Goal: Information Seeking & Learning: Learn about a topic

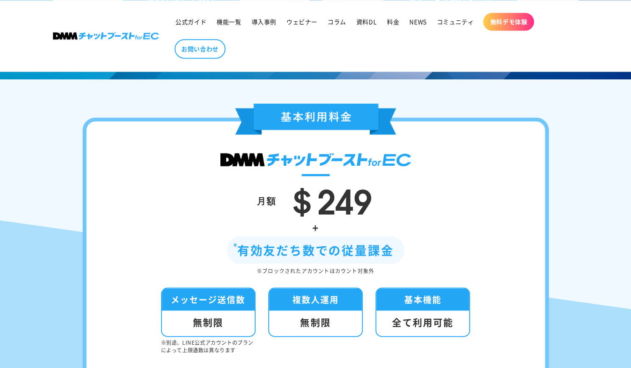
scroll to position [2745, 0]
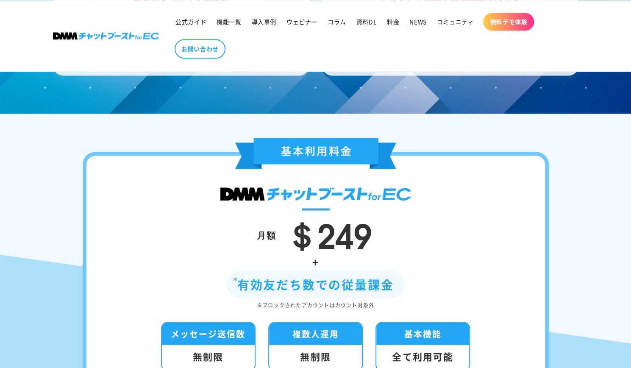
drag, startPoint x: 237, startPoint y: 268, endPoint x: 202, endPoint y: 237, distance: 47.4
click at [202, 237] on div "月額 ＄249" at bounding box center [316, 235] width 408 height 36
drag, startPoint x: 202, startPoint y: 237, endPoint x: 137, endPoint y: 221, distance: 66.7
click at [137, 221] on div "月額 ＄249 + 有効友だち数での従量課金 ※ブロックされたアカウントはカウント対象外 メッセージ送信数 無制限 ※別途、LINE公式アカウントのプランによ…" at bounding box center [316, 314] width 466 height 324
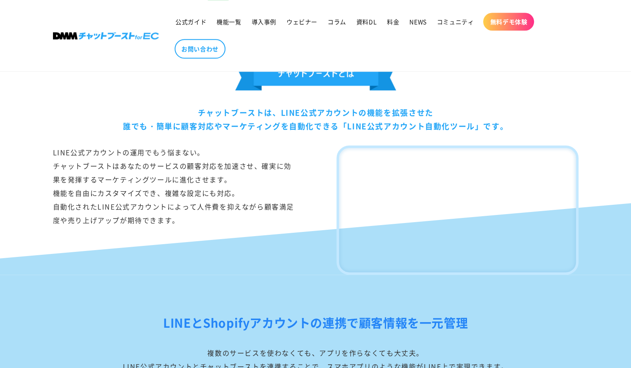
scroll to position [468, 0]
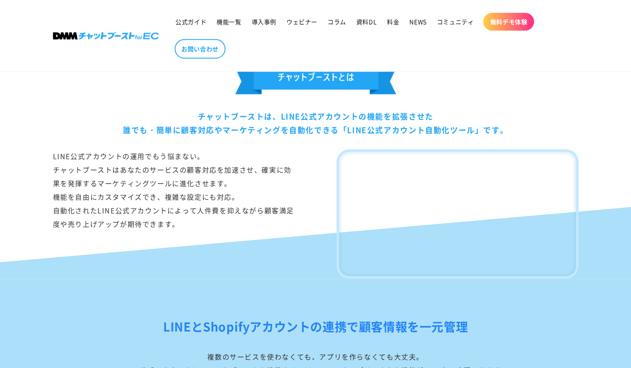
drag, startPoint x: 280, startPoint y: 117, endPoint x: 484, endPoint y: 132, distance: 204.8
click at [484, 132] on div "チャットブーストは、LINE公式アカウントの機能を拡張させた 誰でも・簡単に顧客対応やマーケティングを自動化できる「LINE公式アカウント自動化ツール」です。" at bounding box center [315, 123] width 525 height 28
copy div "LINE公式アカウントの機能を拡張させた 誰でも・簡単に顧客対応やマーケティングを自動化できる「LINE公式アカウント自動化ツール」"
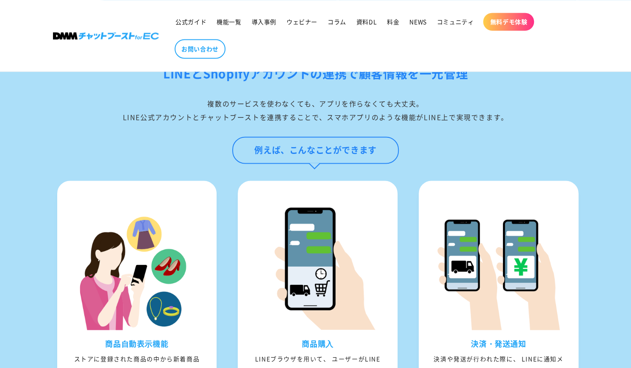
scroll to position [758, 0]
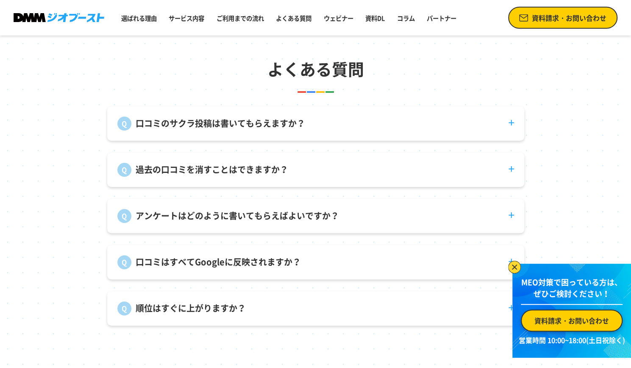
scroll to position [3127, 0]
click at [177, 123] on p "口コミのサクラ投稿は書いてもらえますか？" at bounding box center [221, 123] width 170 height 13
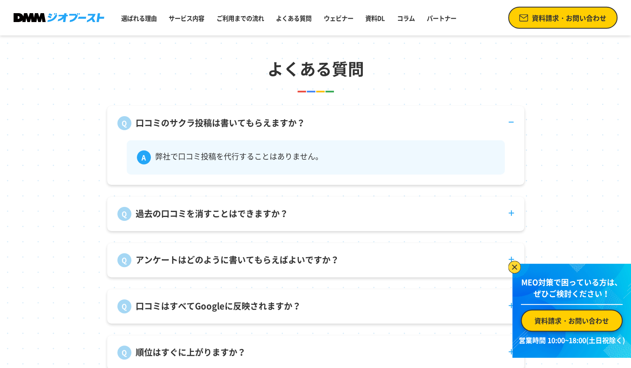
click at [177, 123] on p "口コミのサクラ投稿は書いてもらえますか？" at bounding box center [221, 123] width 170 height 13
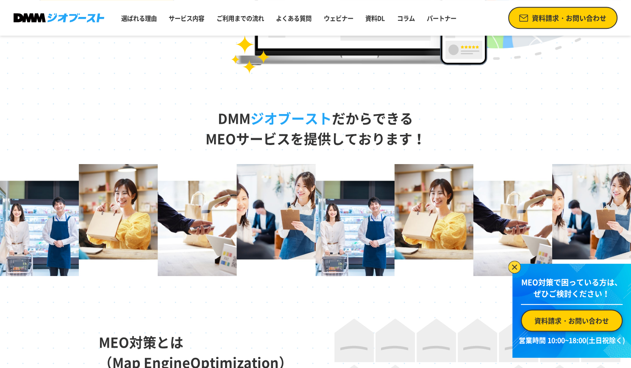
scroll to position [192, 0]
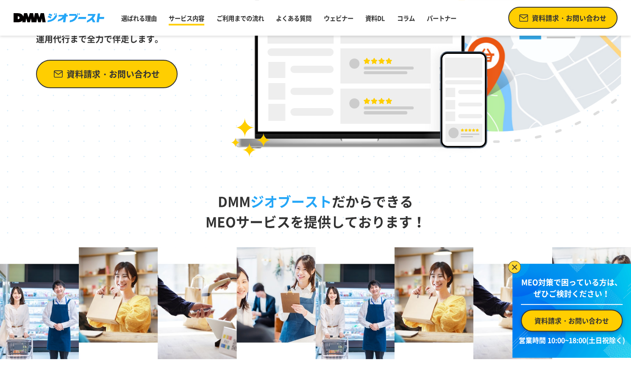
click at [206, 19] on link "サービス内容" at bounding box center [186, 18] width 42 height 16
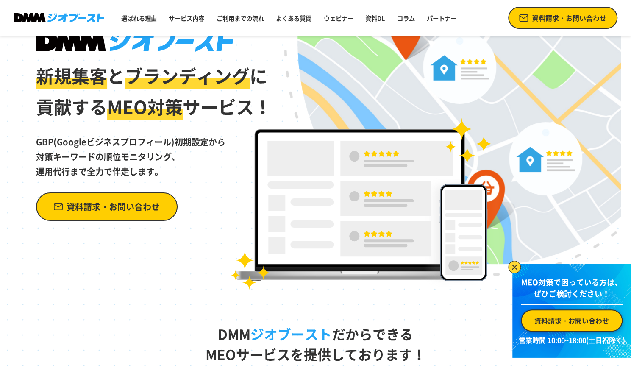
scroll to position [0, 0]
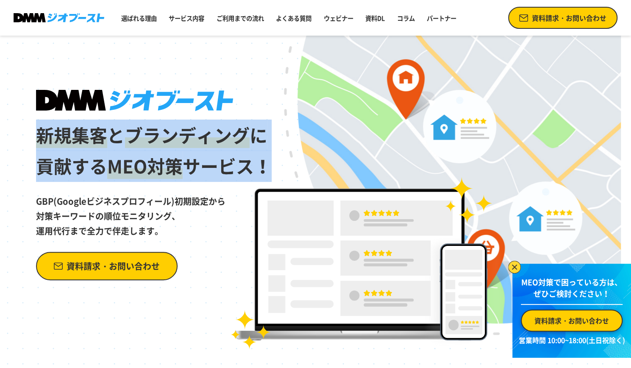
drag, startPoint x: 31, startPoint y: 135, endPoint x: 280, endPoint y: 167, distance: 250.4
click at [280, 167] on div "新規集客 と ブランディング に 貢献する MEO対策 サービス！ GBP(Googleビジネスプロフィール)初期設定から 対策キーワードの順位モニタリング、…" at bounding box center [316, 193] width 610 height 314
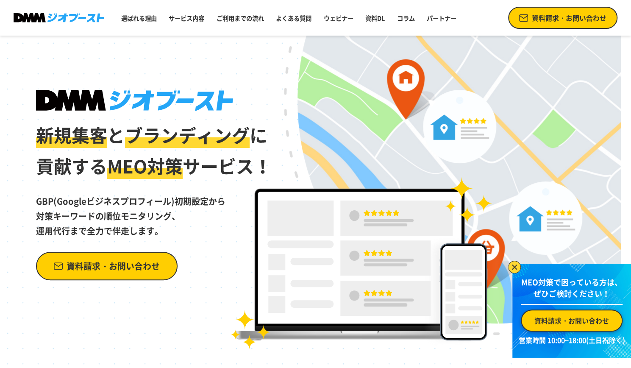
click at [187, 219] on p "GBP(Googleビジネスプロフィール)初期設定から 対策キーワードの順位モニタリング、 運用代行まで全力で伴走します。" at bounding box center [154, 210] width 236 height 56
drag, startPoint x: 179, startPoint y: 227, endPoint x: 39, endPoint y: 142, distance: 163.4
click at [39, 142] on div "新規集客 と ブランディング に 貢献する MEO対策 サービス！ GBP(Googleビジネスプロフィール)初期設定から 対策キーワードの順位モニタリング、…" at bounding box center [154, 185] width 236 height 190
copy div "新規集客 と ブランディング に 貢献する MEO対策 サービス！ GBP(Googleビジネスプロフィール)初期設定から 対策キーワードの順位モニタリング、…"
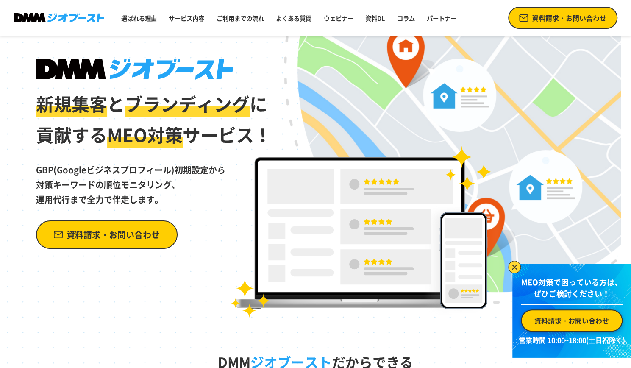
scroll to position [31, 0]
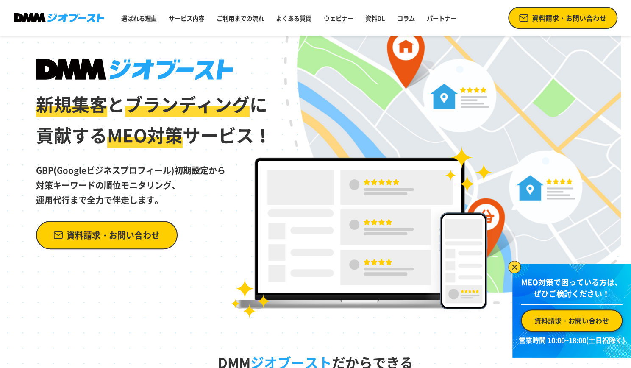
copy div "新規集客 と ブランディング に 貢献する MEO対策 サービス！ GBP(Googleビジネスプロフィール)初期設定から 対策キーワードの順位モニタリング、…"
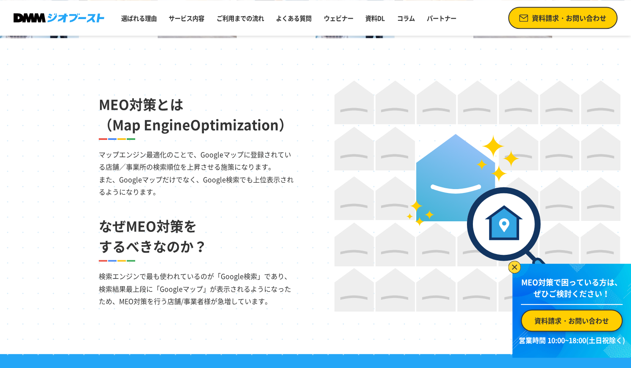
scroll to position [515, 0]
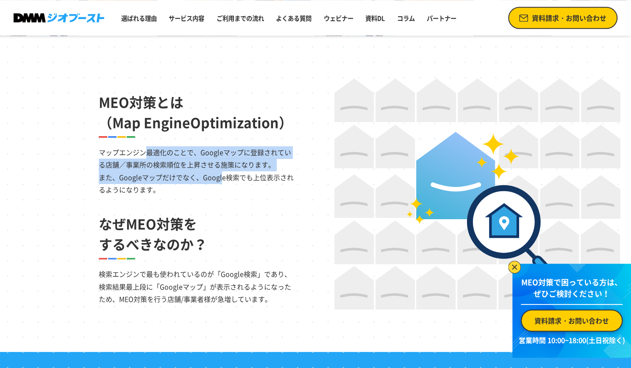
drag, startPoint x: 97, startPoint y: 152, endPoint x: 188, endPoint y: 183, distance: 96.8
click at [188, 183] on section "MEO対策とは （Map EngineOptimization） マップエンジン最適化のことで、Googleマップに登録されている店舗／事業所の検索順位を上昇…" at bounding box center [316, 194] width 610 height 316
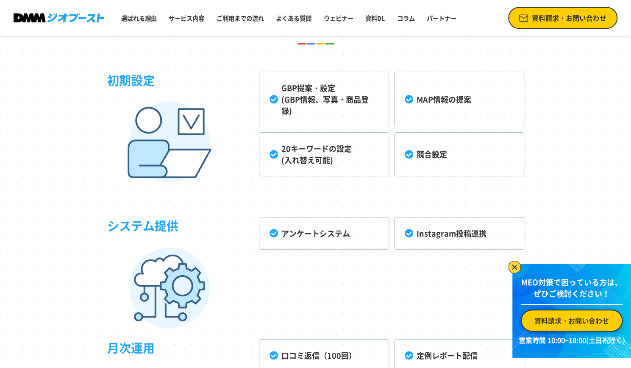
scroll to position [2184, 0]
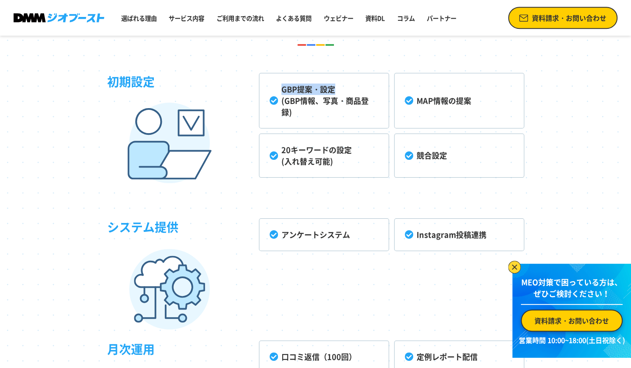
drag, startPoint x: 277, startPoint y: 92, endPoint x: 336, endPoint y: 90, distance: 59.4
click at [336, 90] on li "GBP提案・設定 (GBP情報、写真・商品登録)" at bounding box center [324, 101] width 130 height 56
copy li "GBP提案・設定"
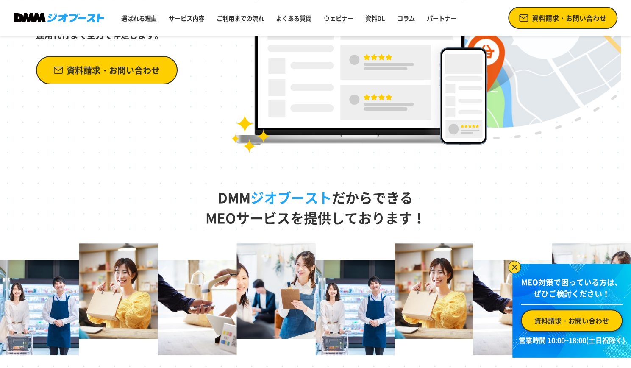
scroll to position [0, 0]
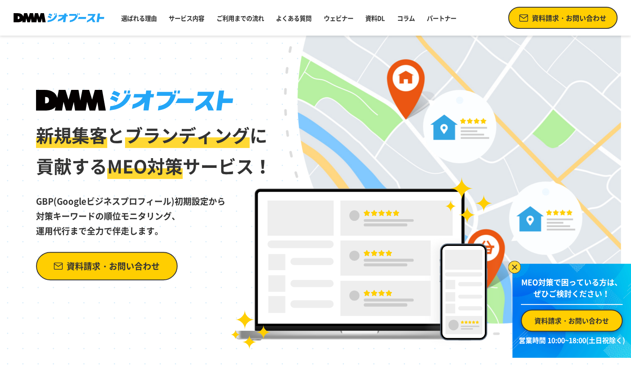
drag, startPoint x: 37, startPoint y: 206, endPoint x: 166, endPoint y: 232, distance: 131.6
click at [166, 232] on p "GBP(Googleビジネスプロフィール)初期設定から 対策キーワードの順位モニタリング、 運用代行まで全力で伴走します。" at bounding box center [154, 210] width 236 height 56
copy p "GBP(Googleビジネスプロフィール)初期設定から 対策キーワードの順位モニタリング、 運用代行まで全力で伴走します。"
